Goal: Task Accomplishment & Management: Manage account settings

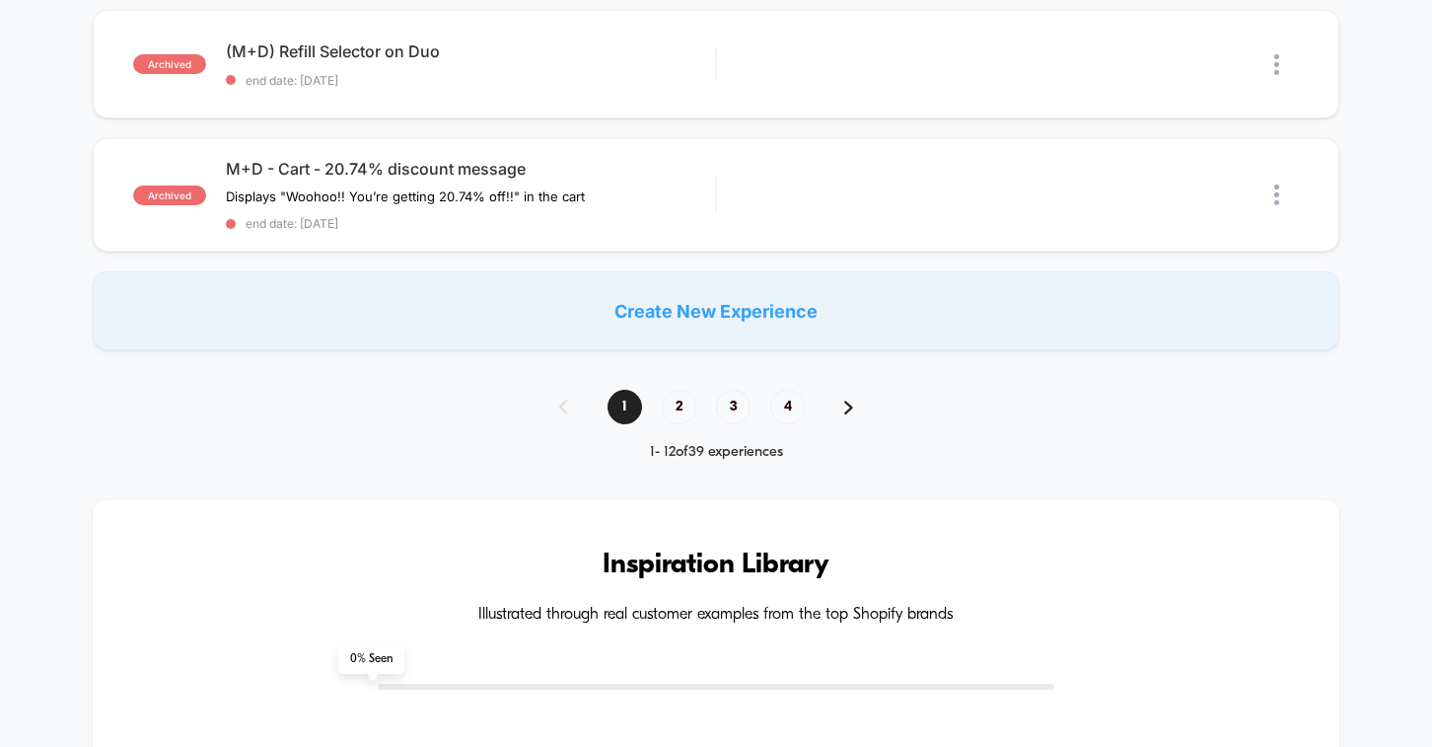
scroll to position [1223, 0]
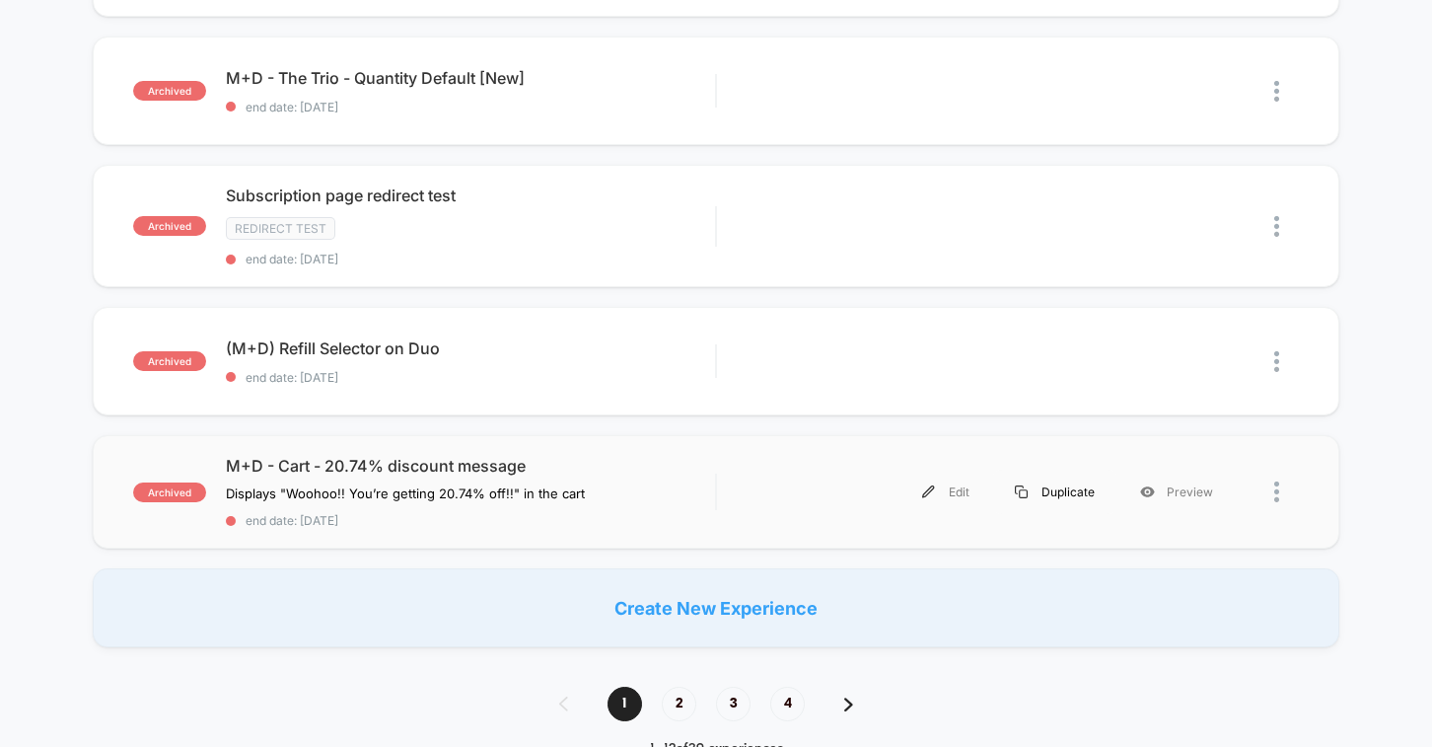
click at [1056, 488] on div "Duplicate" at bounding box center [1054, 491] width 125 height 44
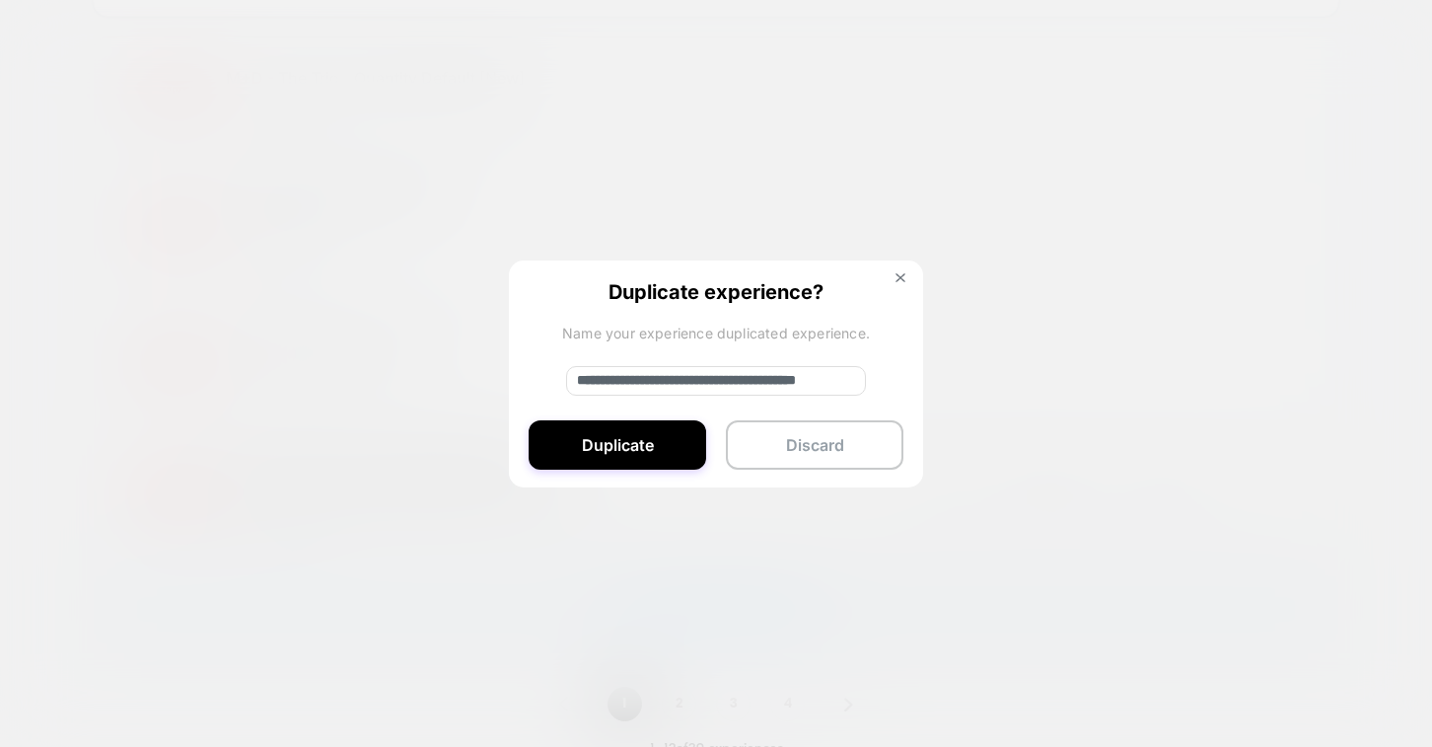
click at [667, 383] on input "**********" at bounding box center [716, 381] width 300 height 30
drag, startPoint x: 644, startPoint y: 382, endPoint x: 539, endPoint y: 359, distance: 107.0
click at [539, 359] on div "**********" at bounding box center [716, 374] width 414 height 229
type input "**********"
click at [580, 441] on button "Duplicate" at bounding box center [618, 444] width 178 height 49
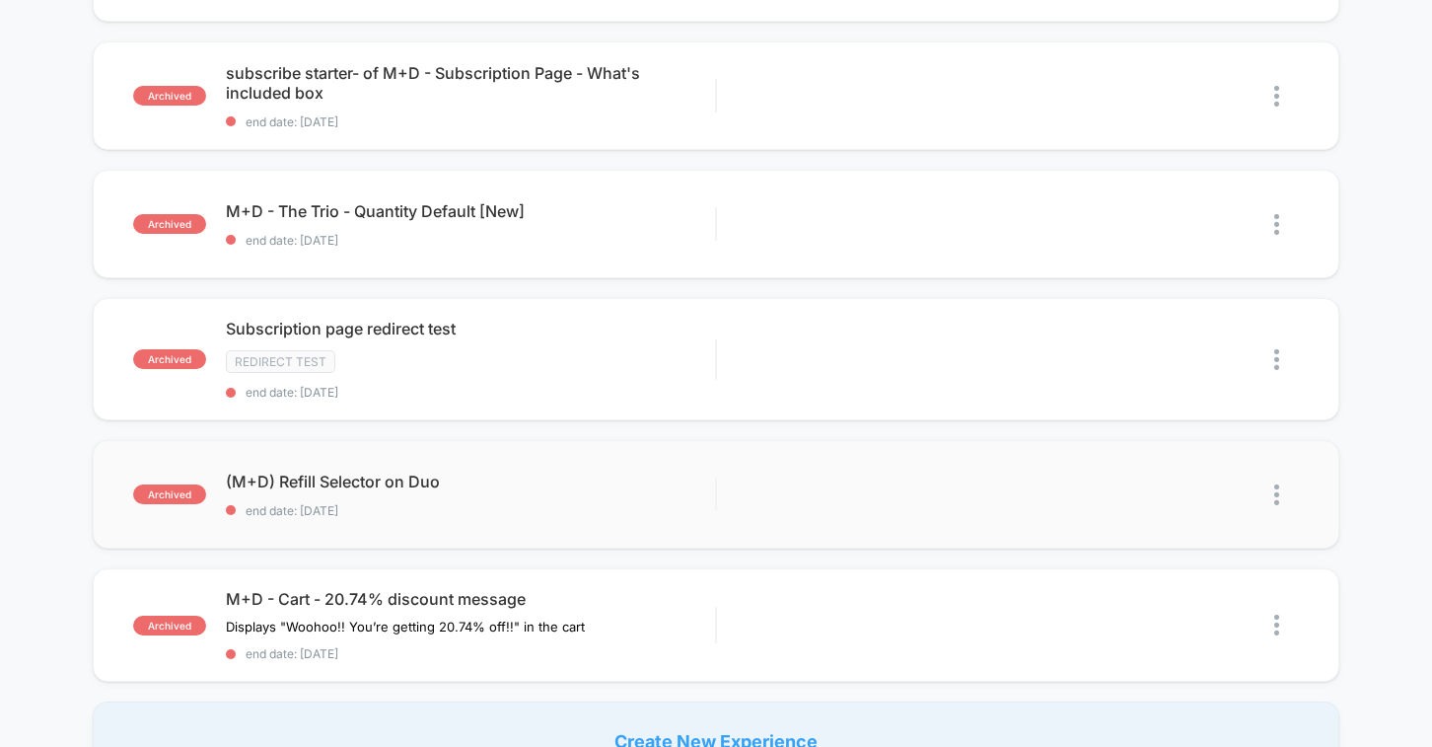
scroll to position [0, 0]
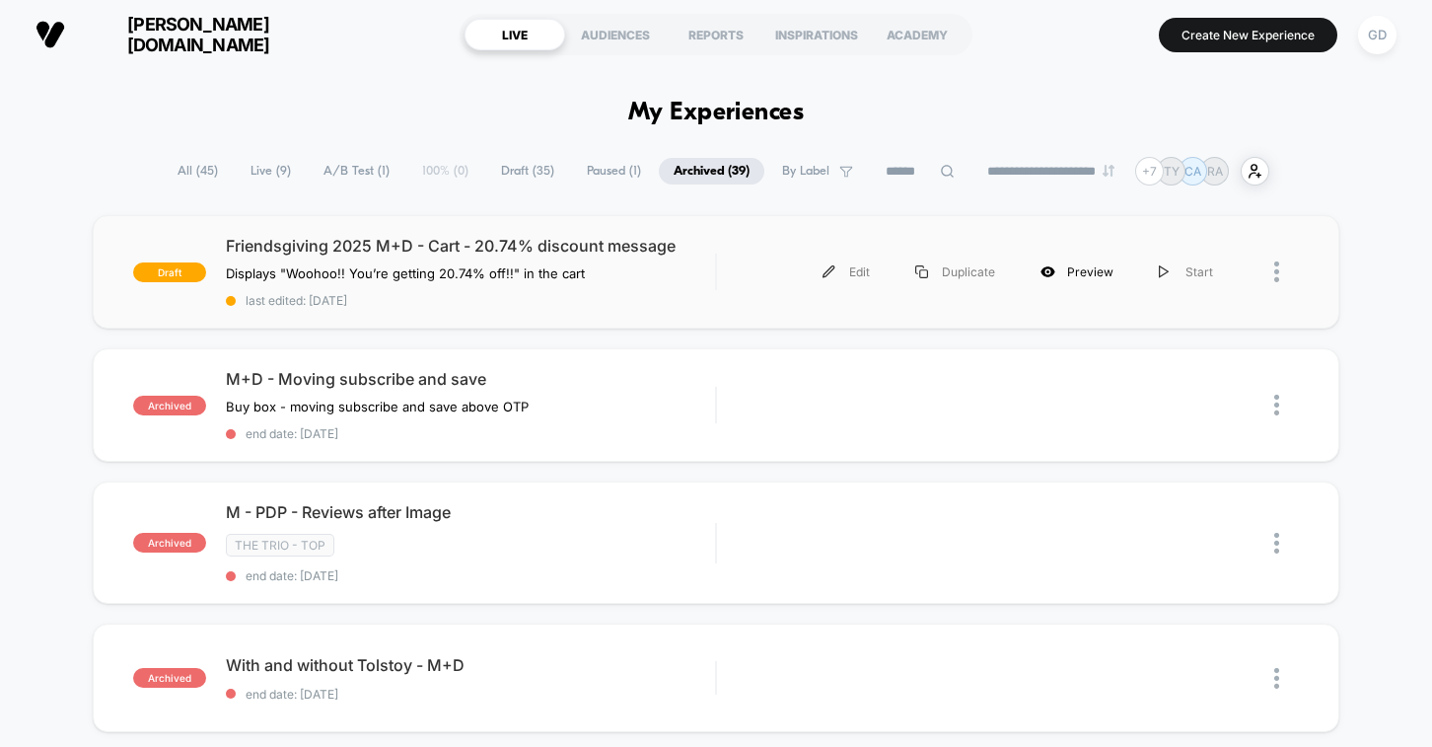
click at [1070, 273] on div "Preview" at bounding box center [1077, 272] width 118 height 44
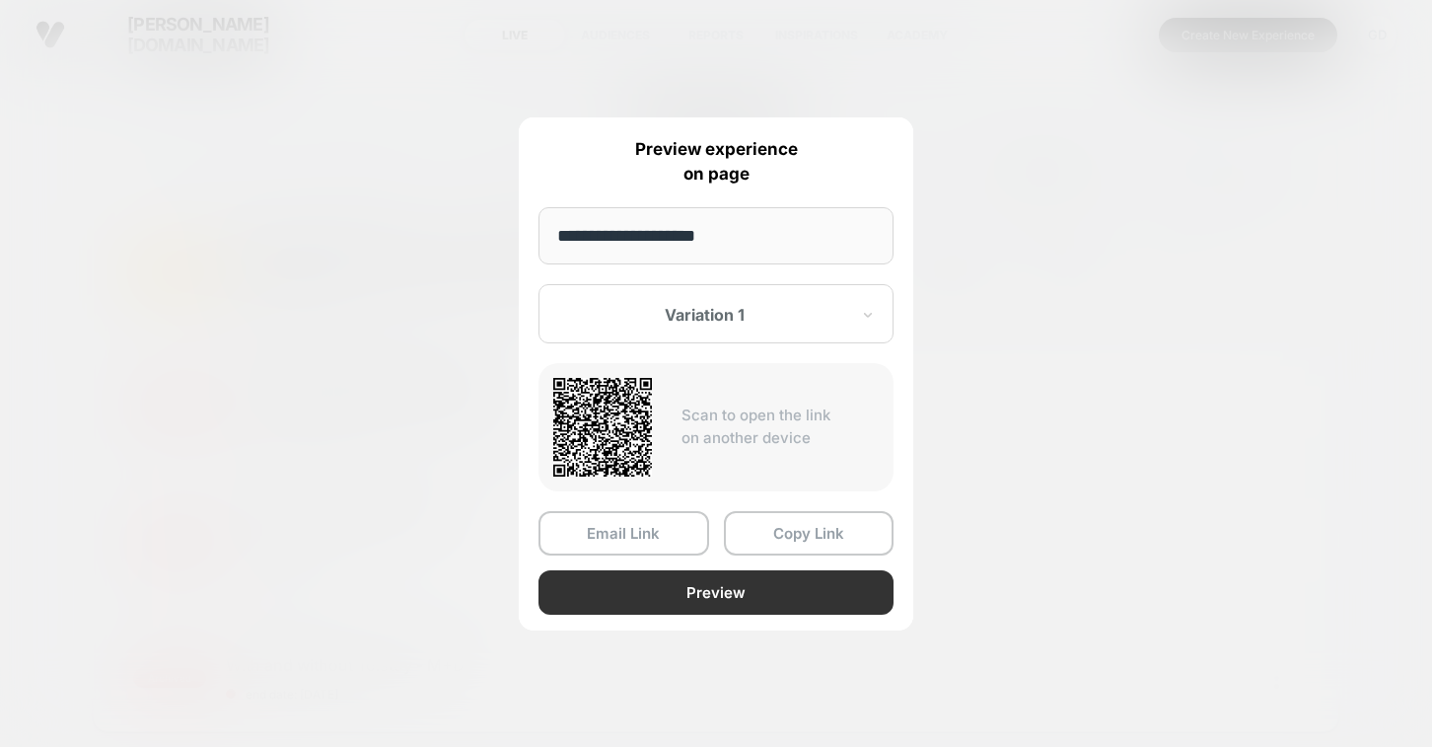
click at [730, 594] on button "Preview" at bounding box center [715, 592] width 355 height 44
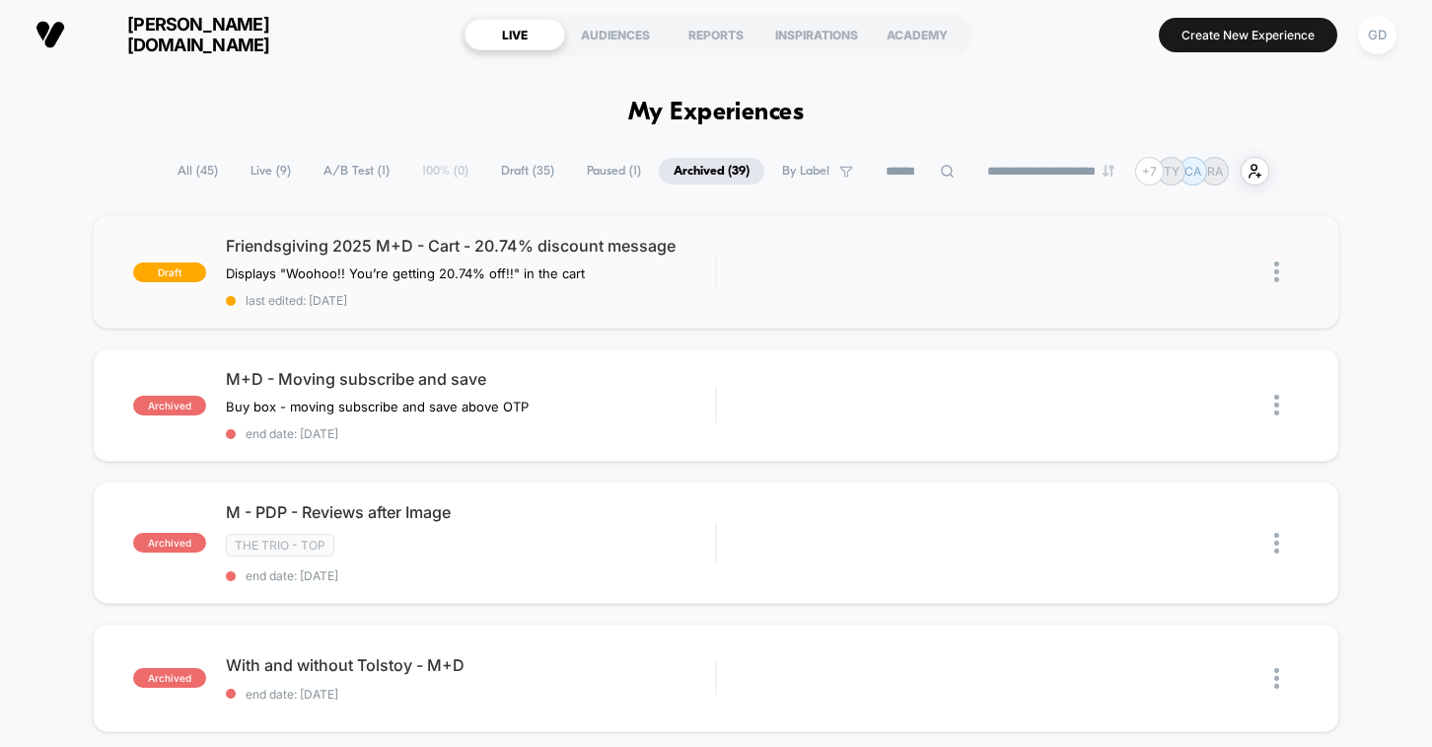
click at [255, 175] on span "Live ( 9 )" at bounding box center [271, 171] width 70 height 27
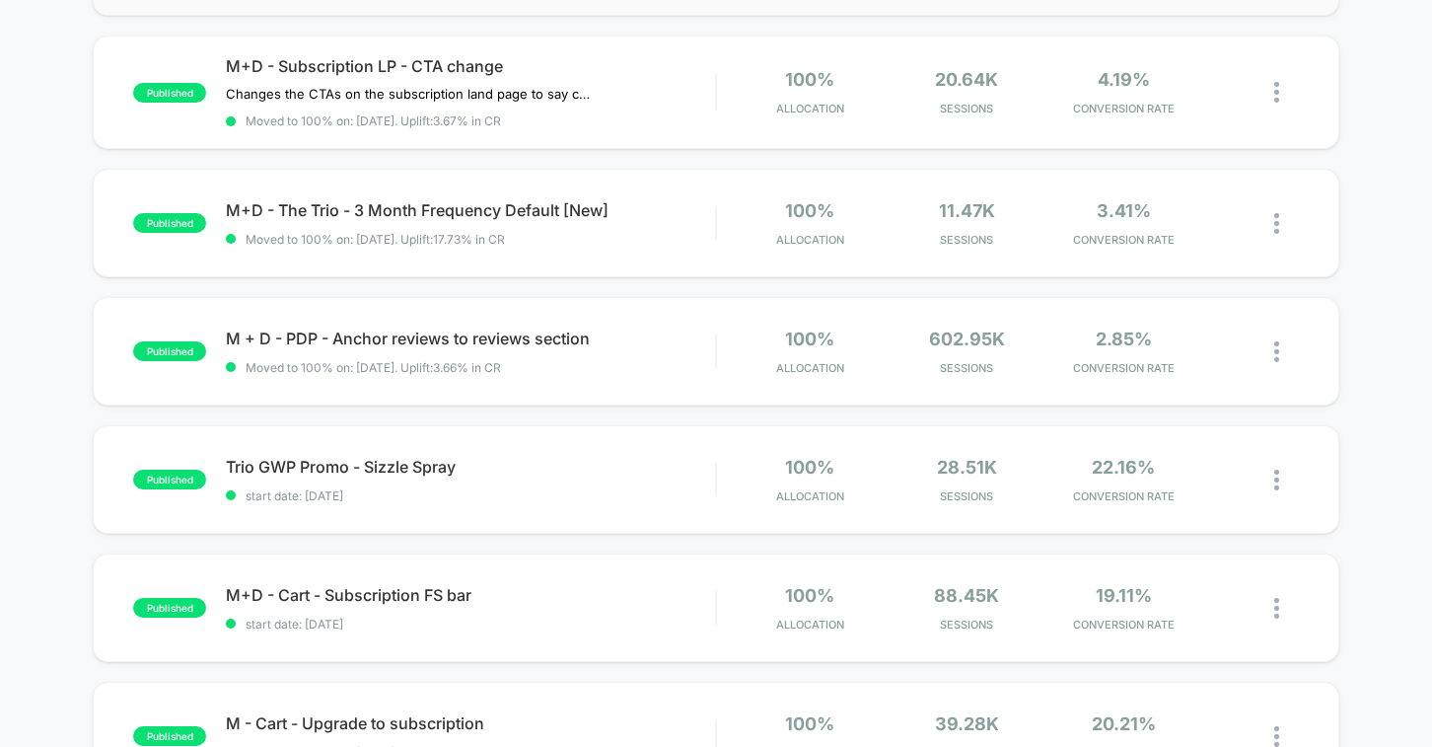
scroll to position [576, 0]
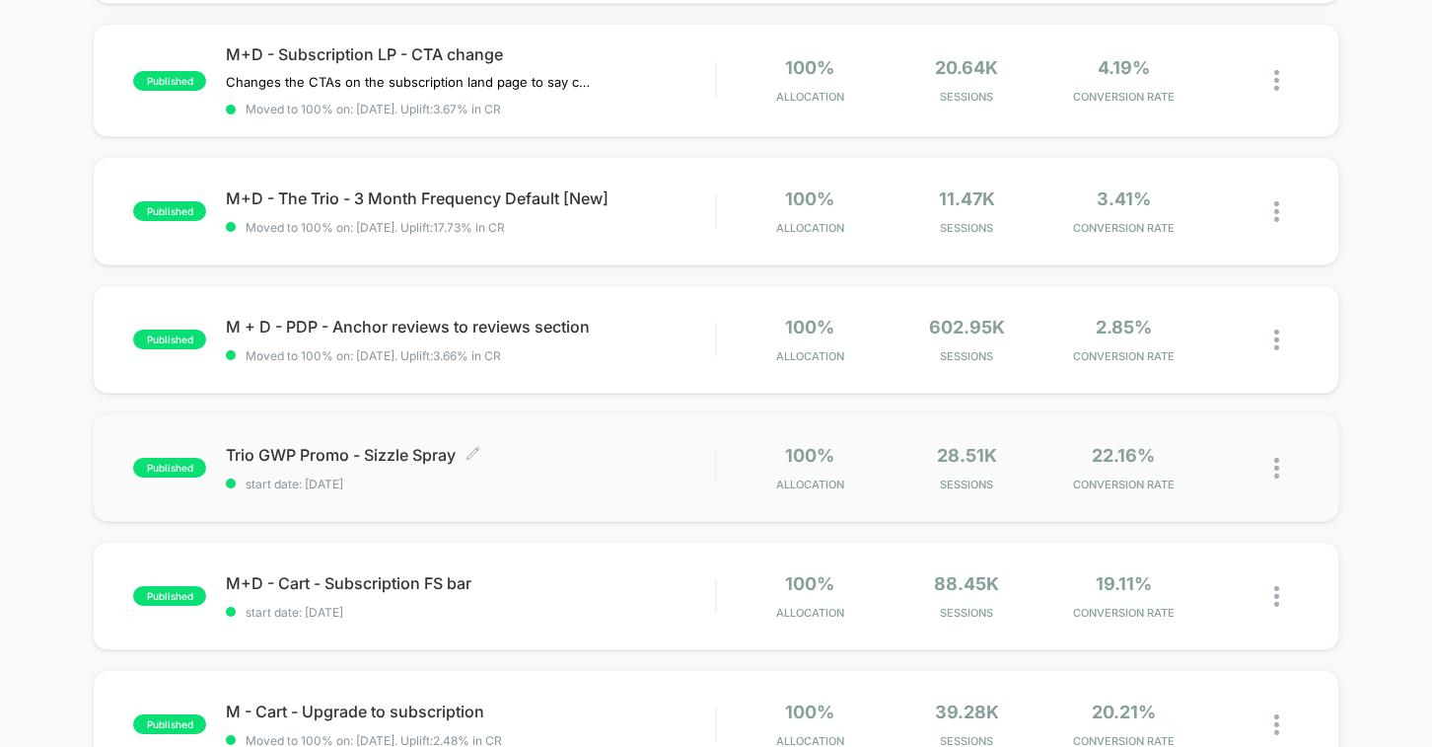
click at [583, 462] on span "Trio GWP Promo - Sizzle Spray Click to edit experience details" at bounding box center [470, 455] width 489 height 20
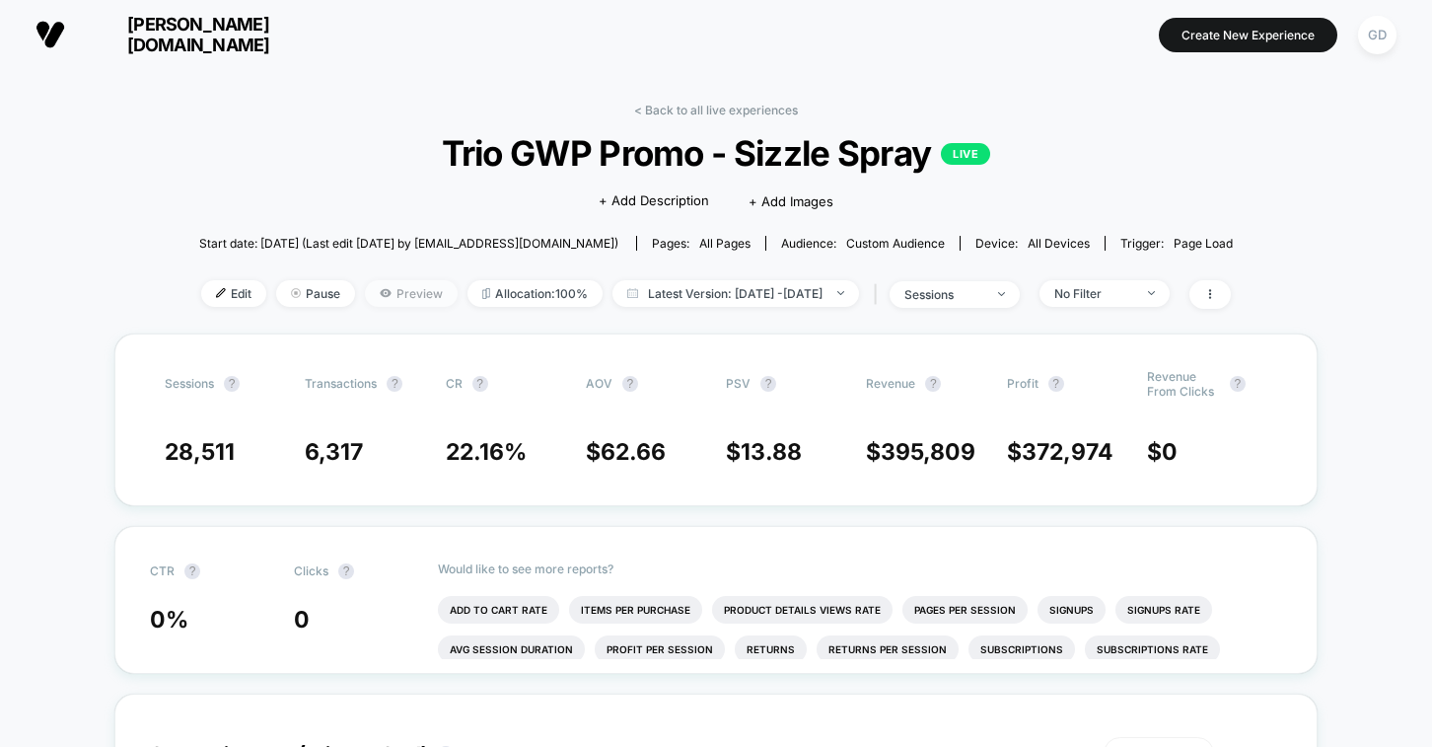
click at [383, 288] on span "Preview" at bounding box center [411, 293] width 93 height 27
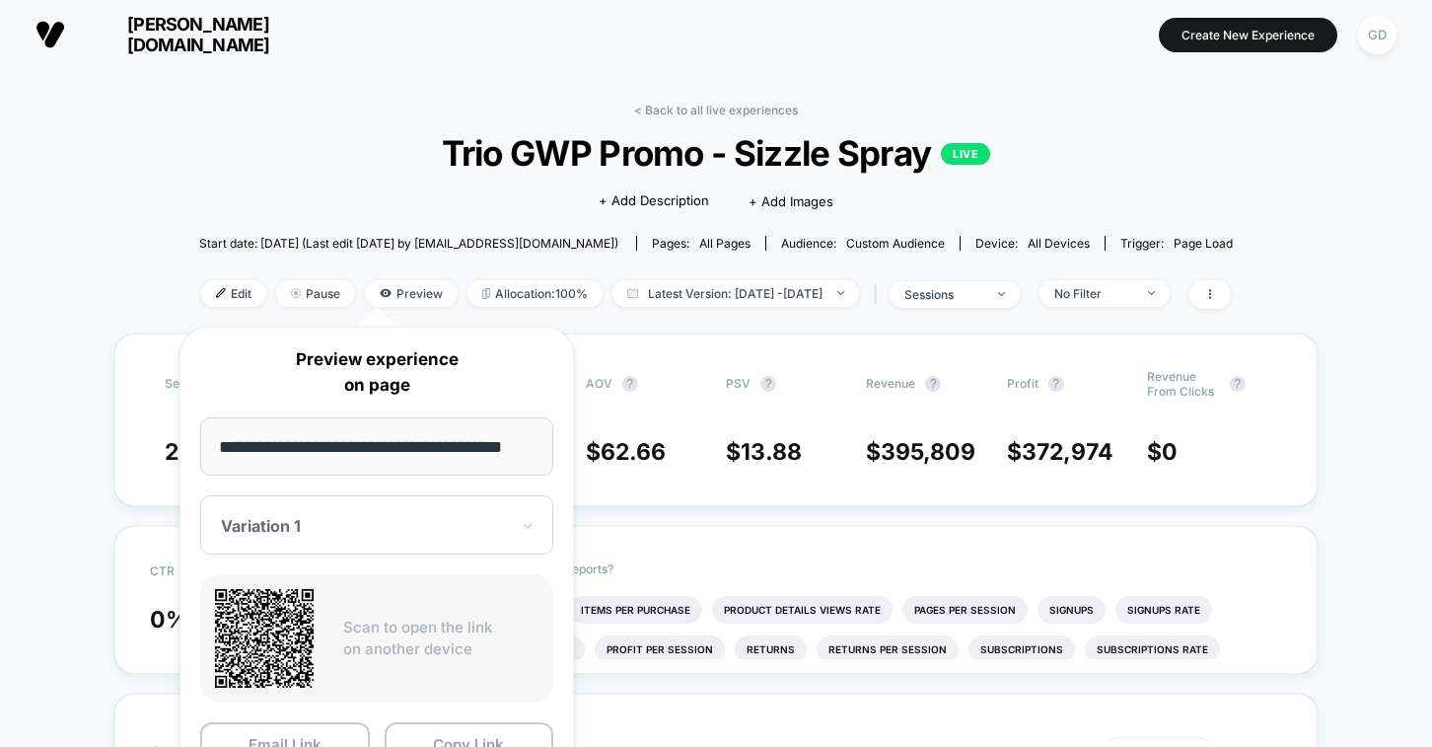
click at [394, 578] on div "Scan to open the link on another device" at bounding box center [376, 638] width 353 height 128
click at [392, 632] on p "Scan to open the link on another device" at bounding box center [440, 638] width 195 height 44
click at [276, 302] on span "Pause" at bounding box center [315, 293] width 79 height 27
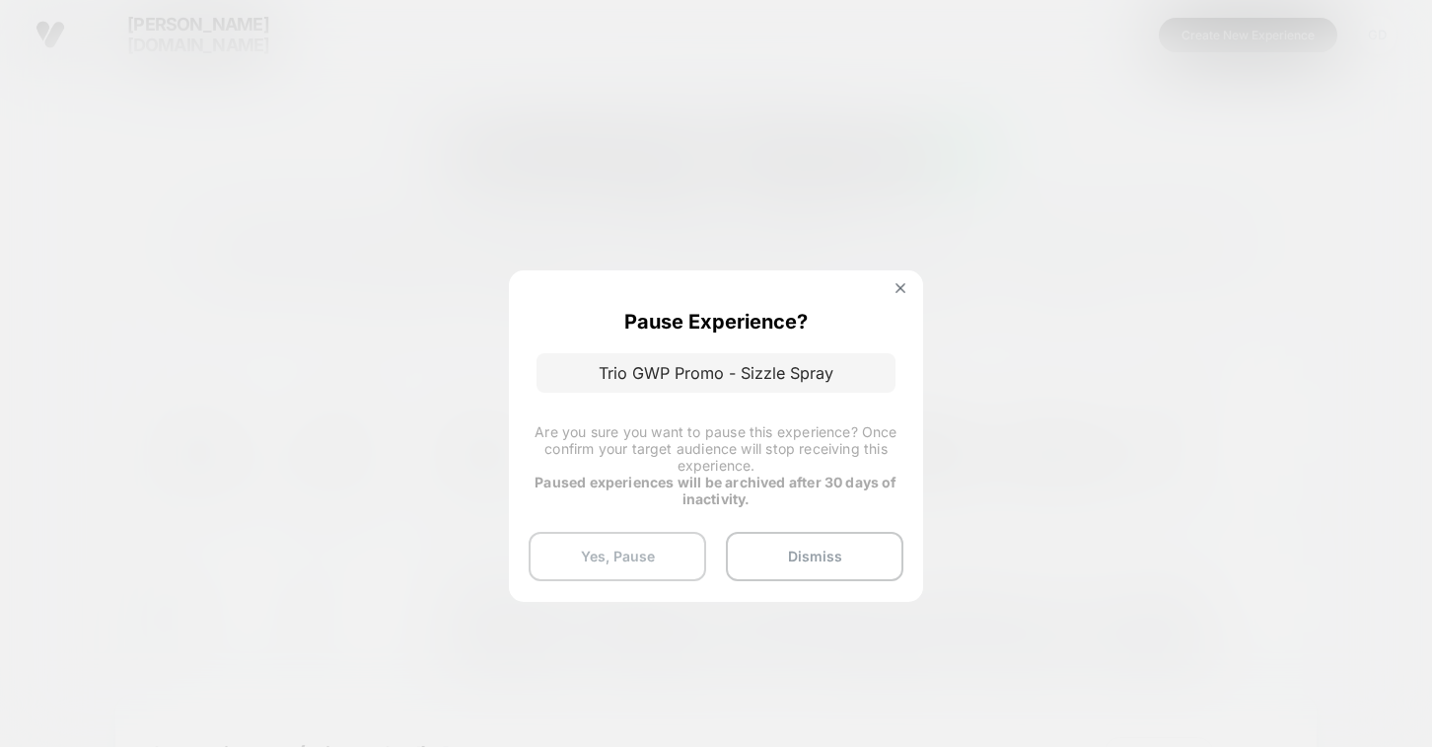
click at [660, 552] on button "Yes, Pause" at bounding box center [618, 556] width 178 height 49
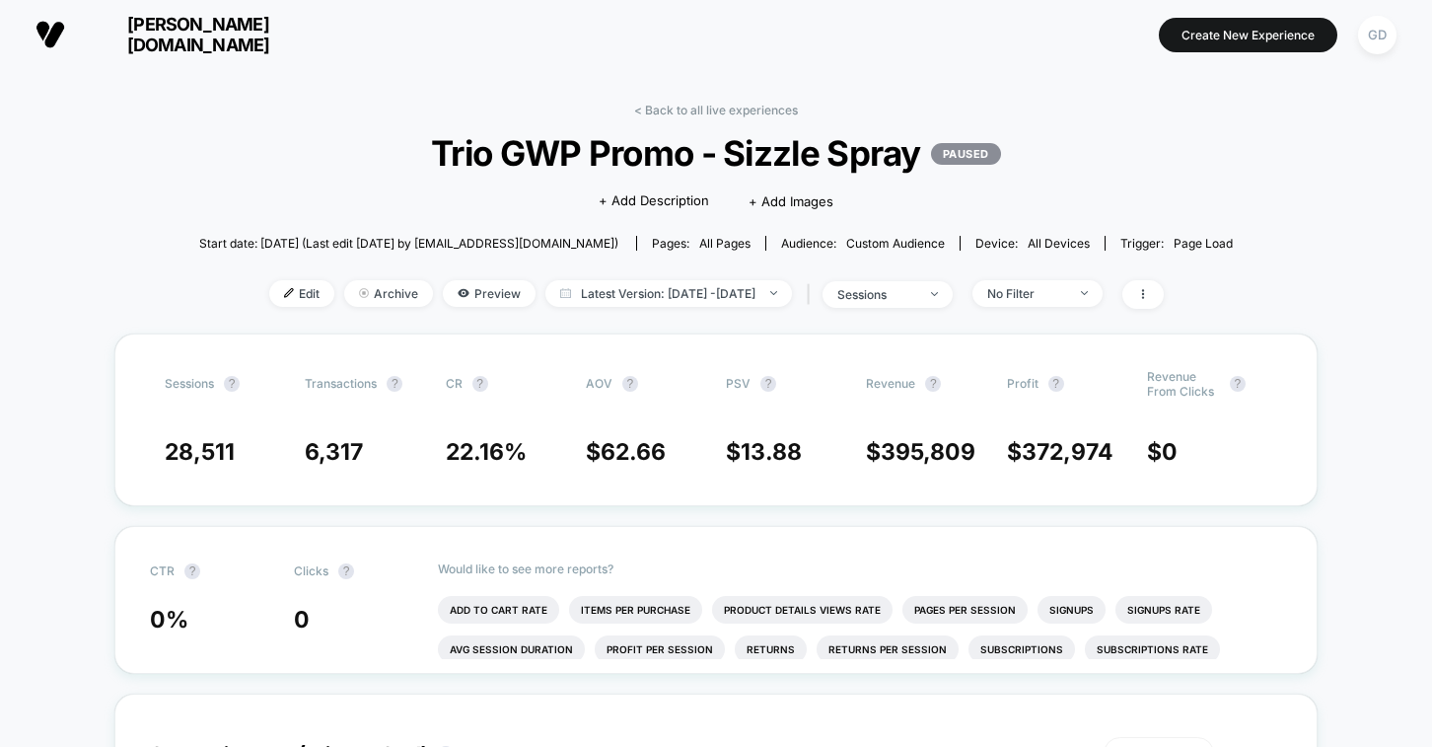
click at [658, 117] on div "< Back to all live experiences Trio GWP Promo - Sizzle Spray PAUSED Click to ed…" at bounding box center [716, 218] width 1034 height 231
click at [664, 112] on link "< Back to all live experiences" at bounding box center [716, 110] width 164 height 15
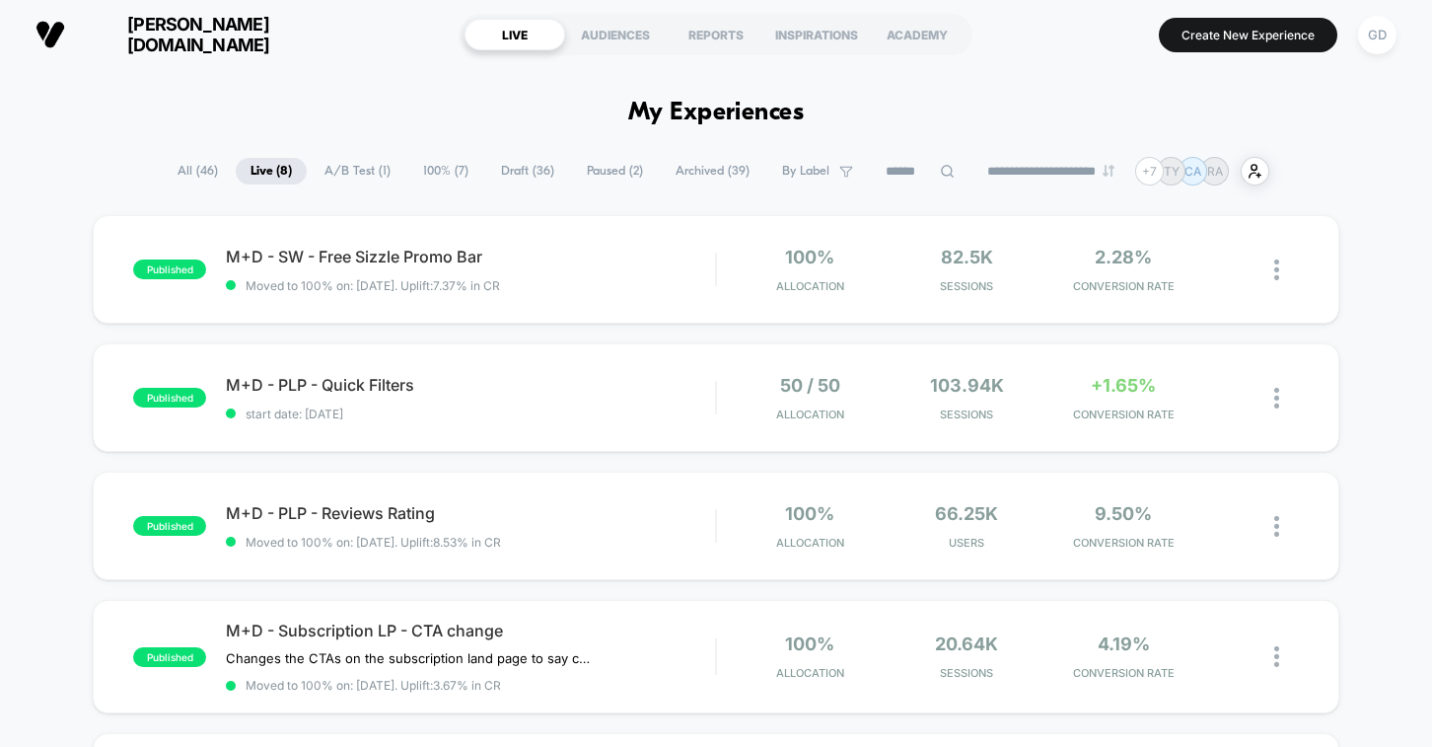
click at [507, 177] on span "Draft ( 36 )" at bounding box center [527, 171] width 83 height 27
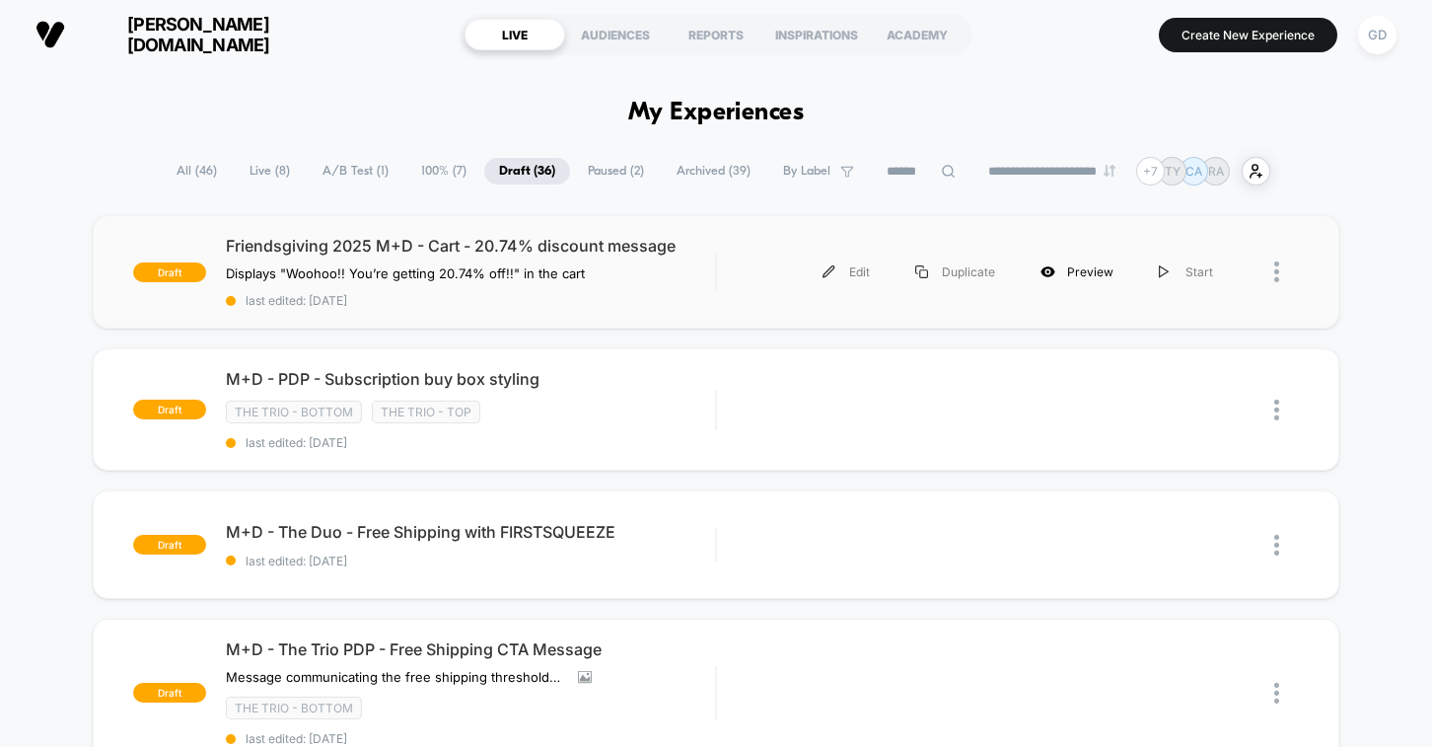
click at [1055, 278] on icon at bounding box center [1047, 271] width 15 height 15
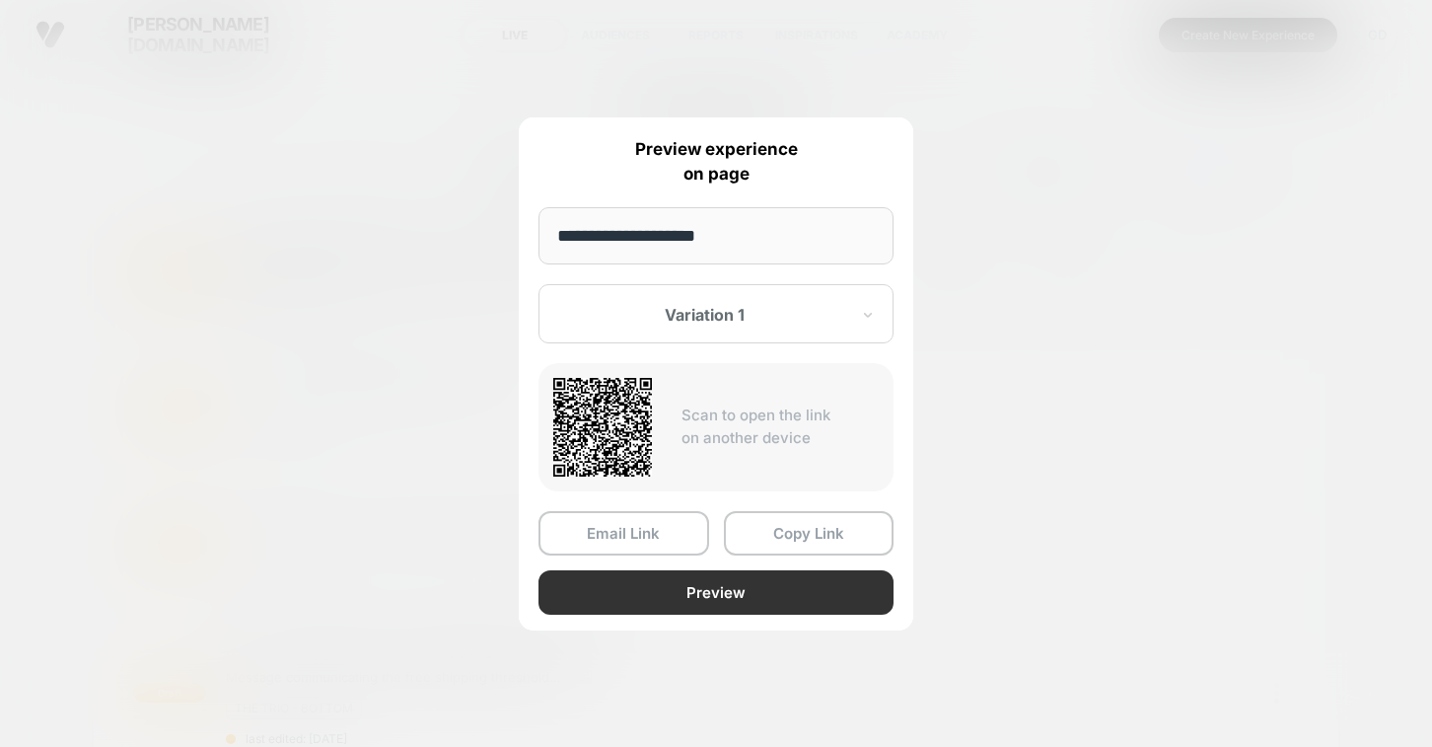
click at [736, 599] on button "Preview" at bounding box center [715, 592] width 355 height 44
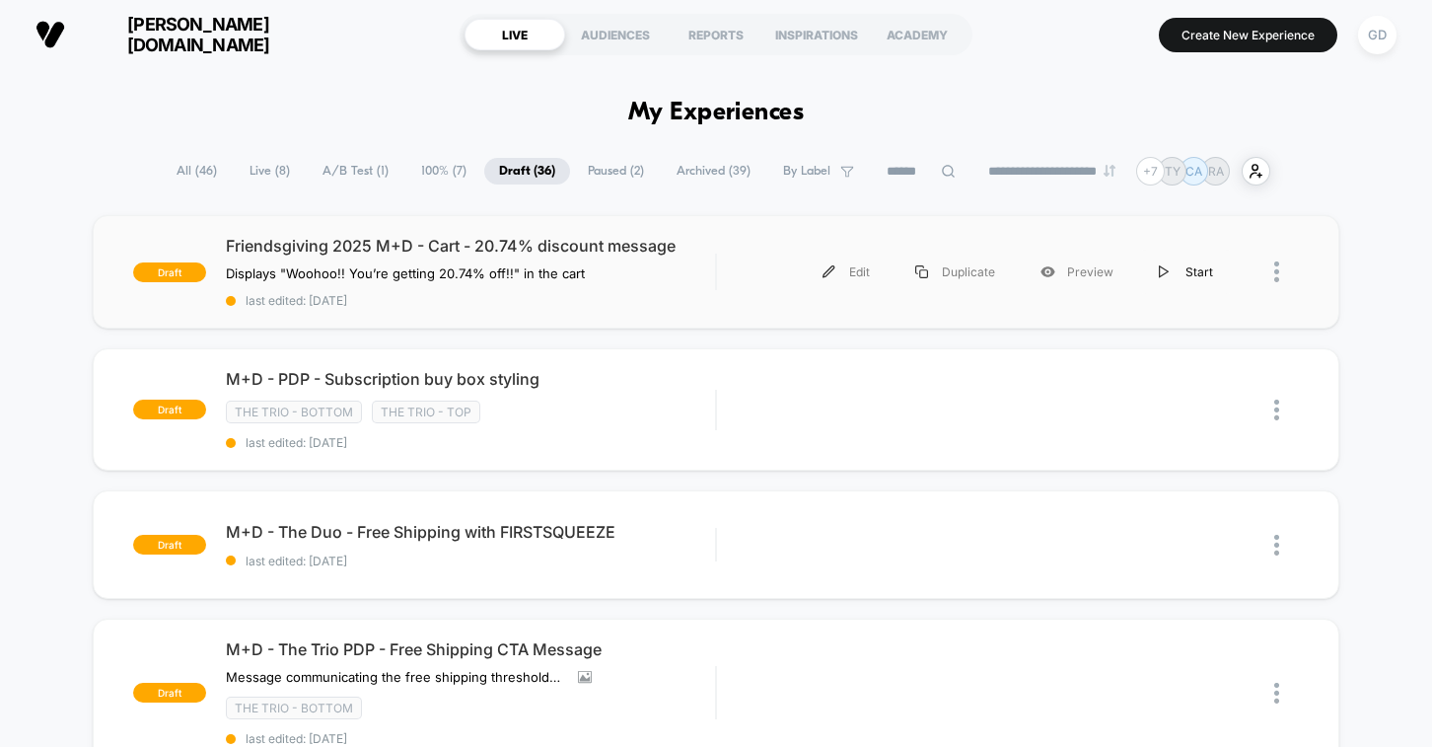
click at [1177, 274] on div "Start" at bounding box center [1186, 272] width 100 height 44
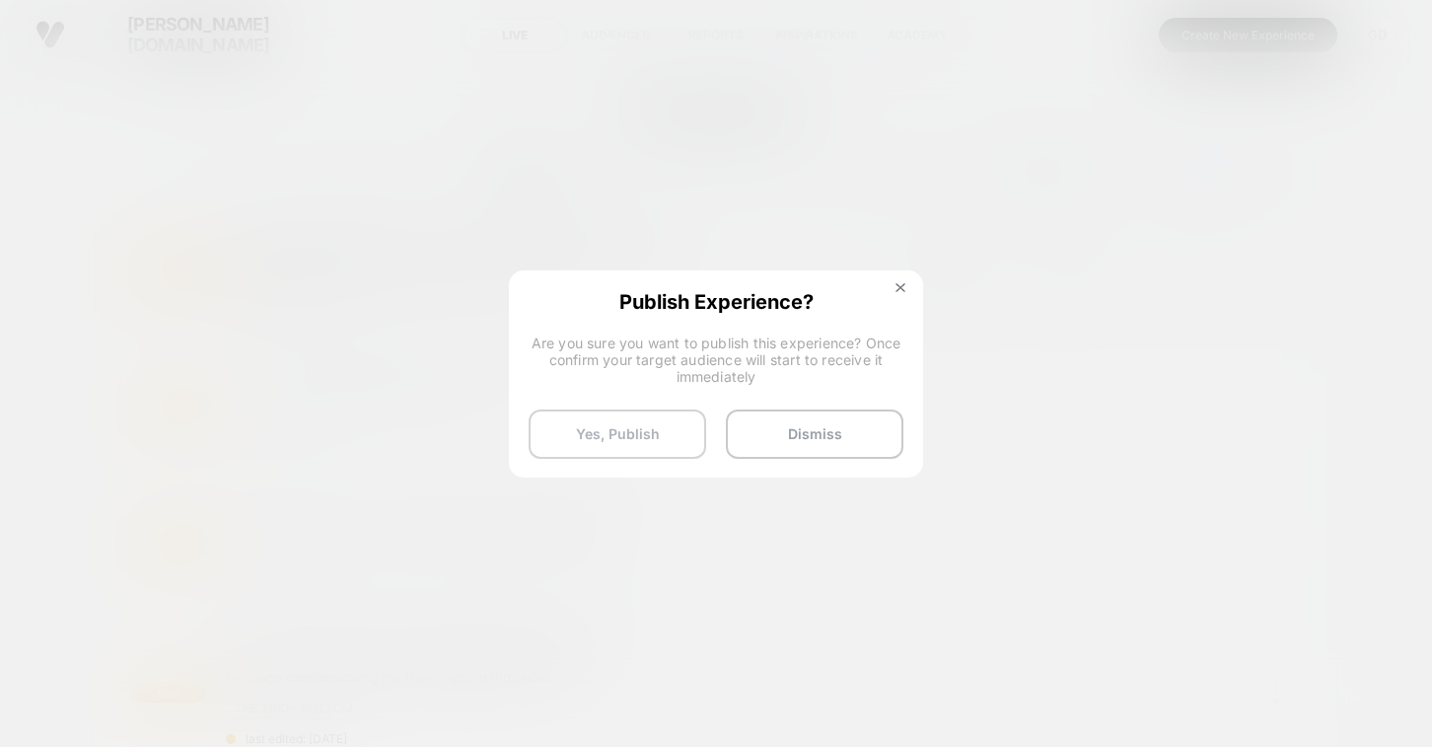
click at [690, 430] on button "Yes, Publish" at bounding box center [618, 433] width 178 height 49
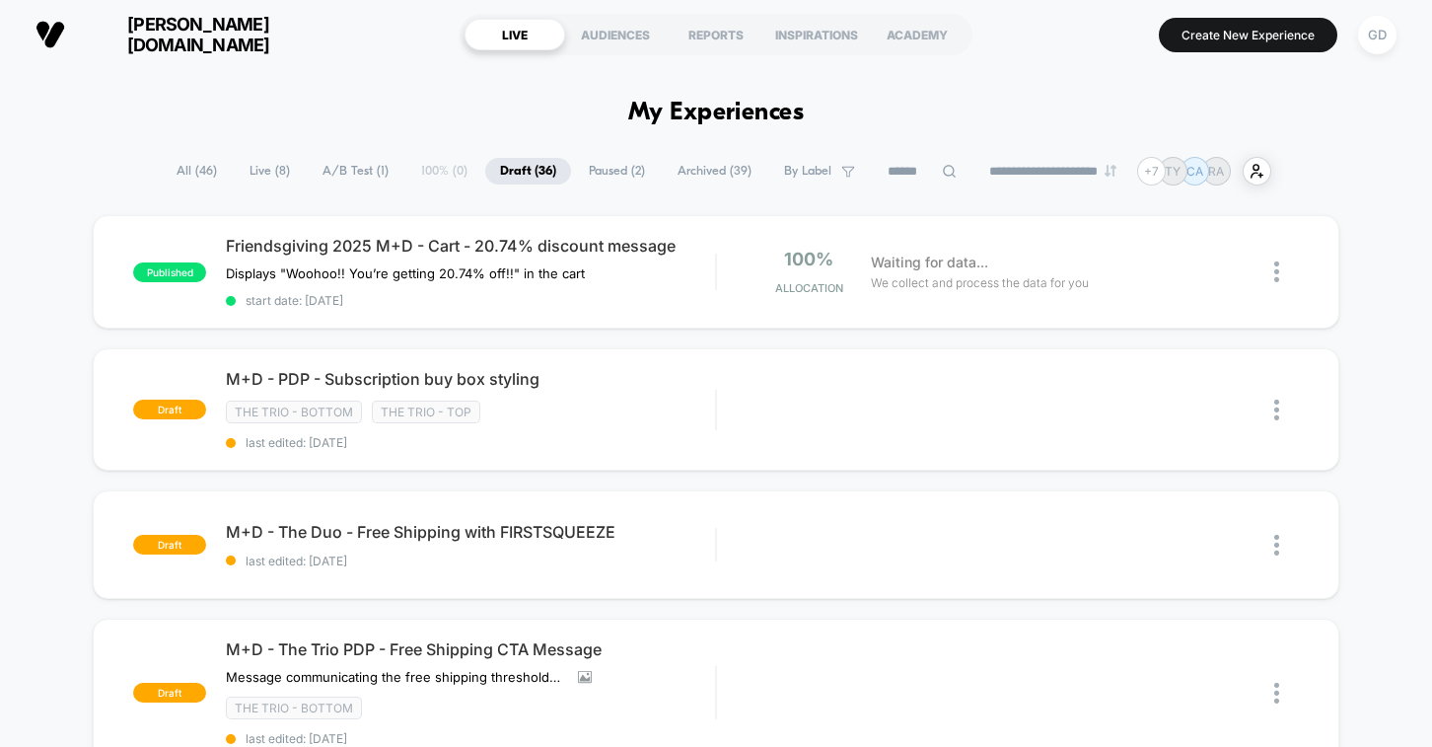
click at [194, 169] on span "All ( 46 )" at bounding box center [197, 171] width 70 height 27
